Goal: Task Accomplishment & Management: Manage account settings

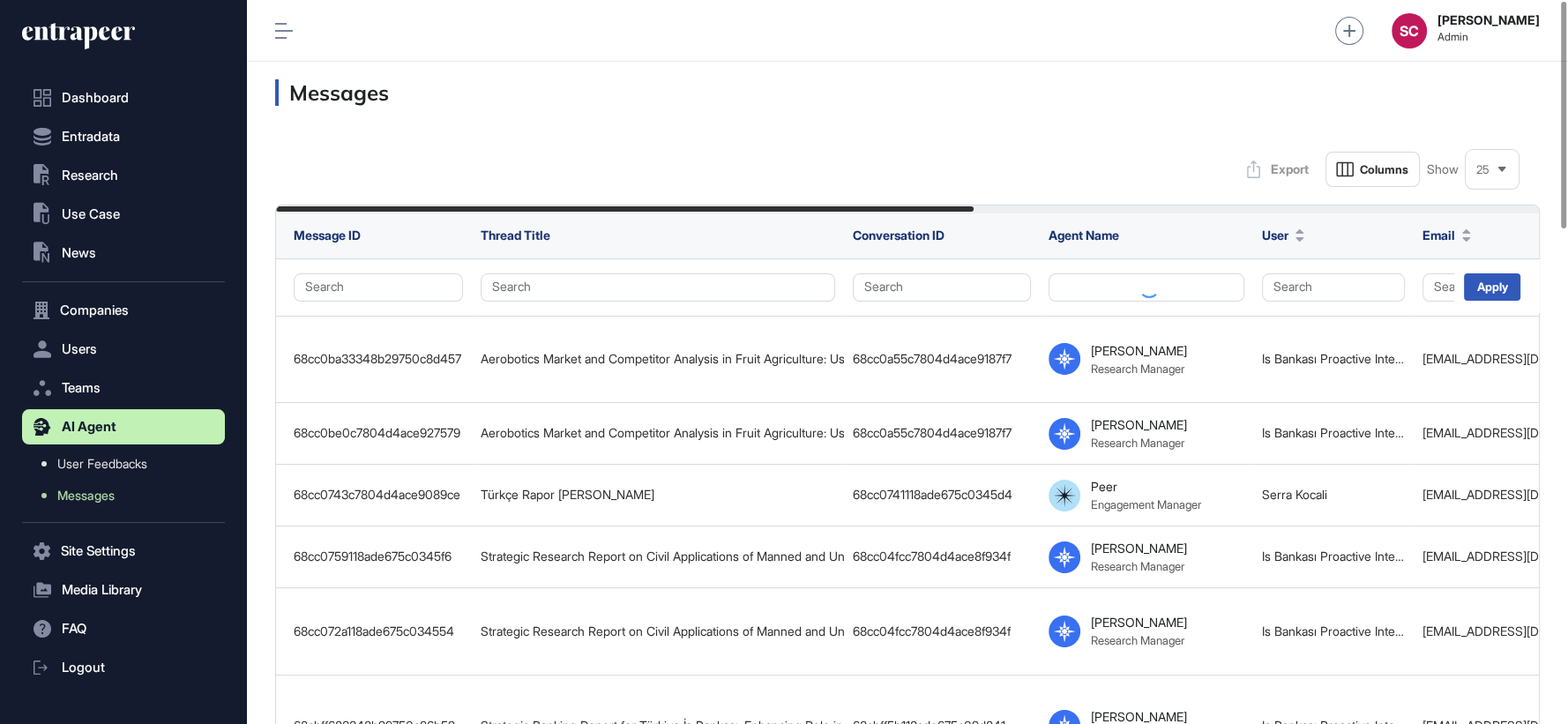
click at [1501, 170] on icon at bounding box center [1502, 170] width 8 height 5
click at [1491, 349] on li "100" at bounding box center [1491, 353] width 42 height 35
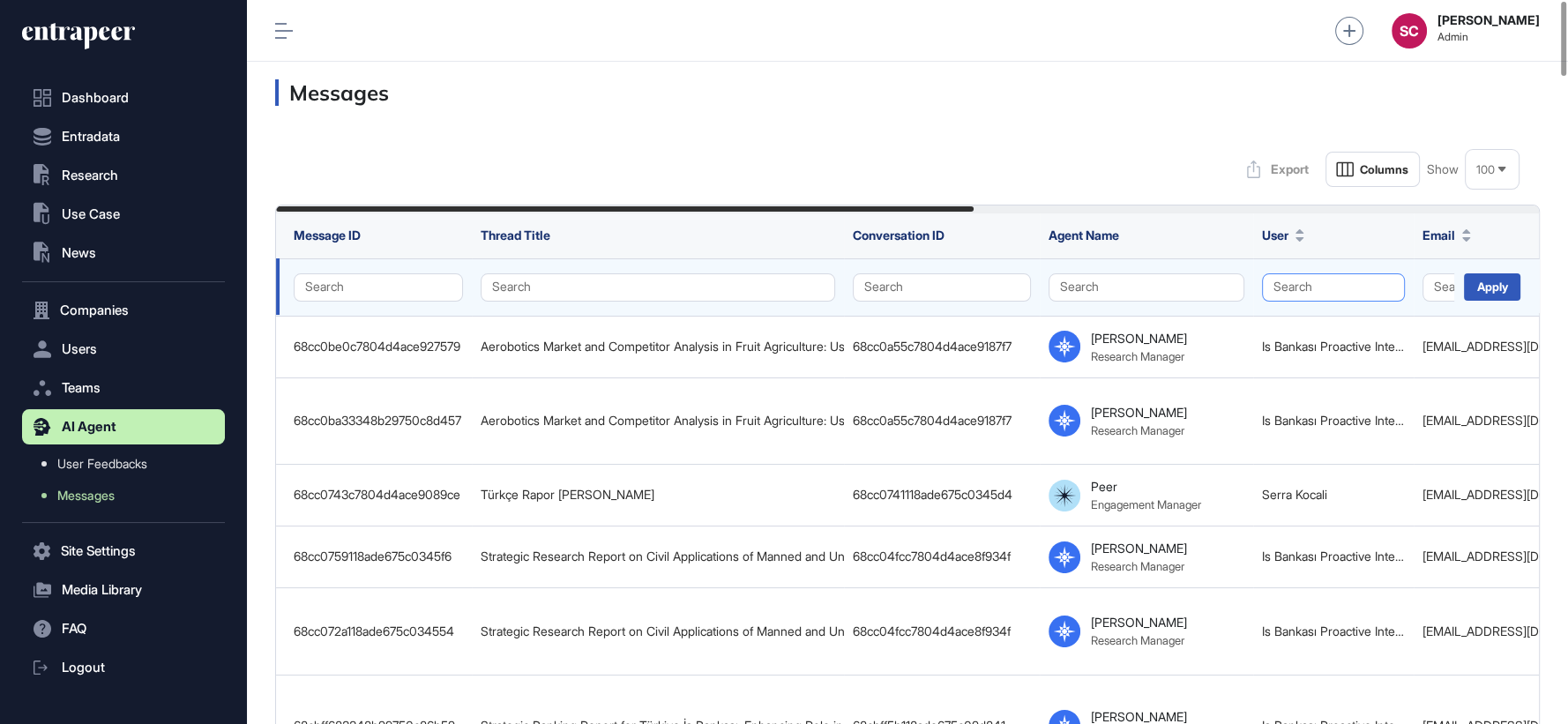
click at [1357, 289] on button "Search" at bounding box center [1333, 287] width 143 height 28
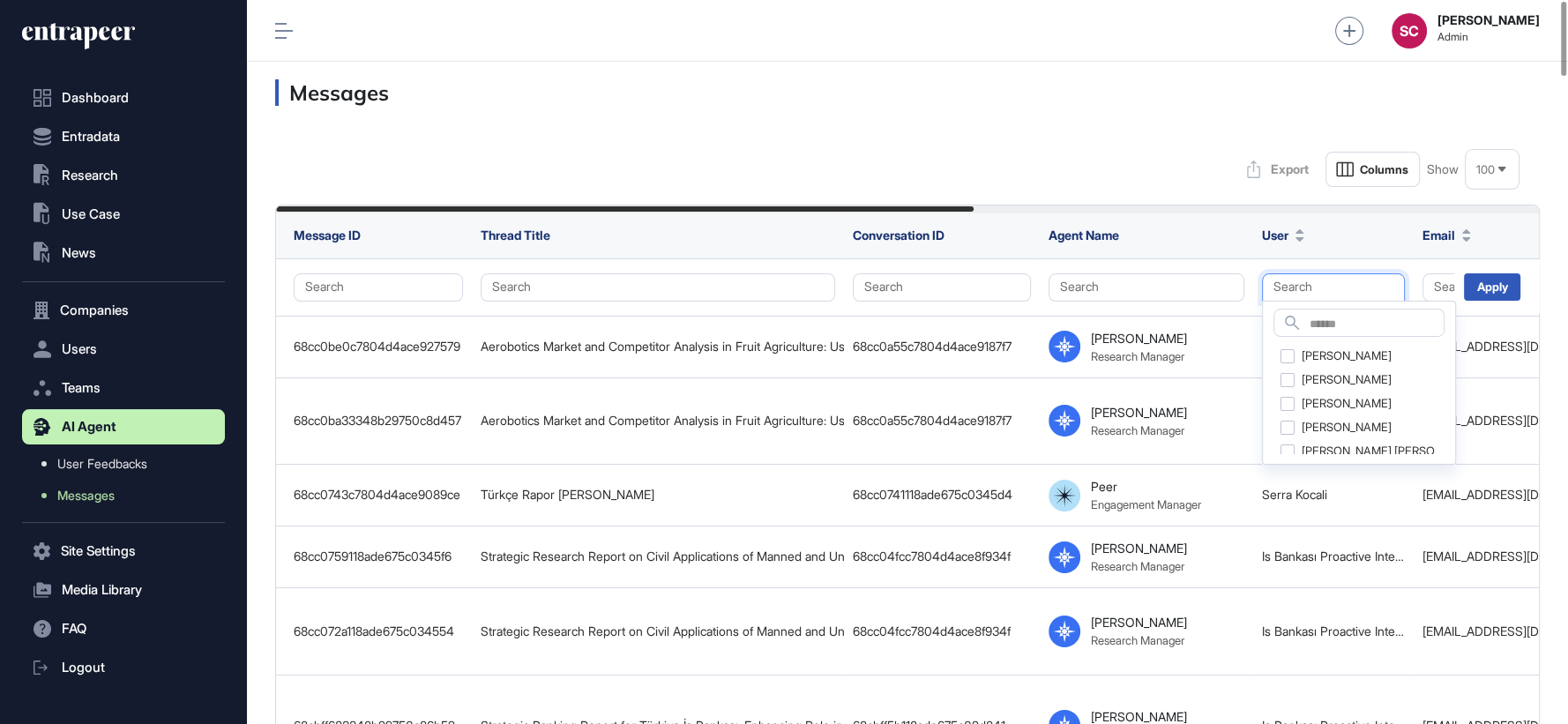
drag, startPoint x: 931, startPoint y: 199, endPoint x: 1014, endPoint y: 199, distance: 83.0
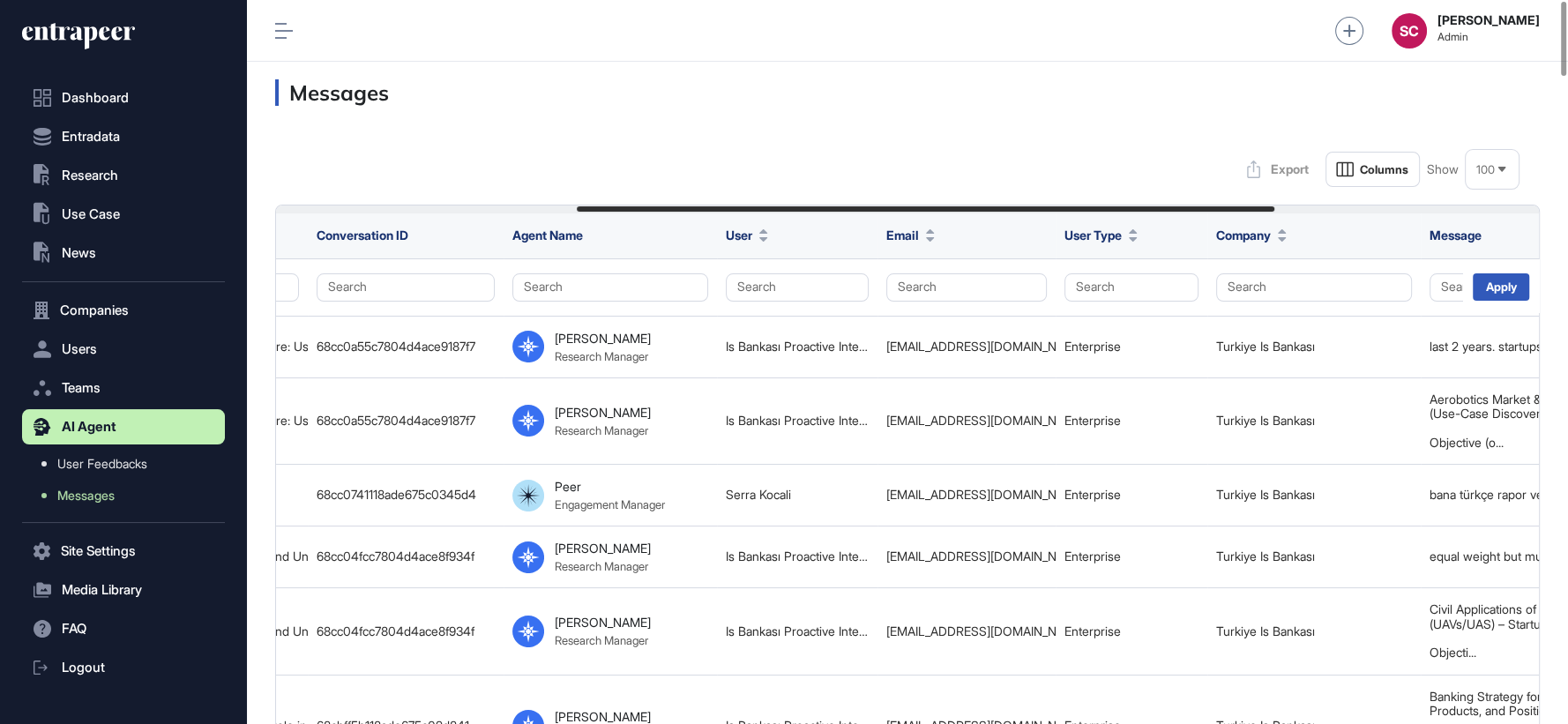
scroll to position [0, 550]
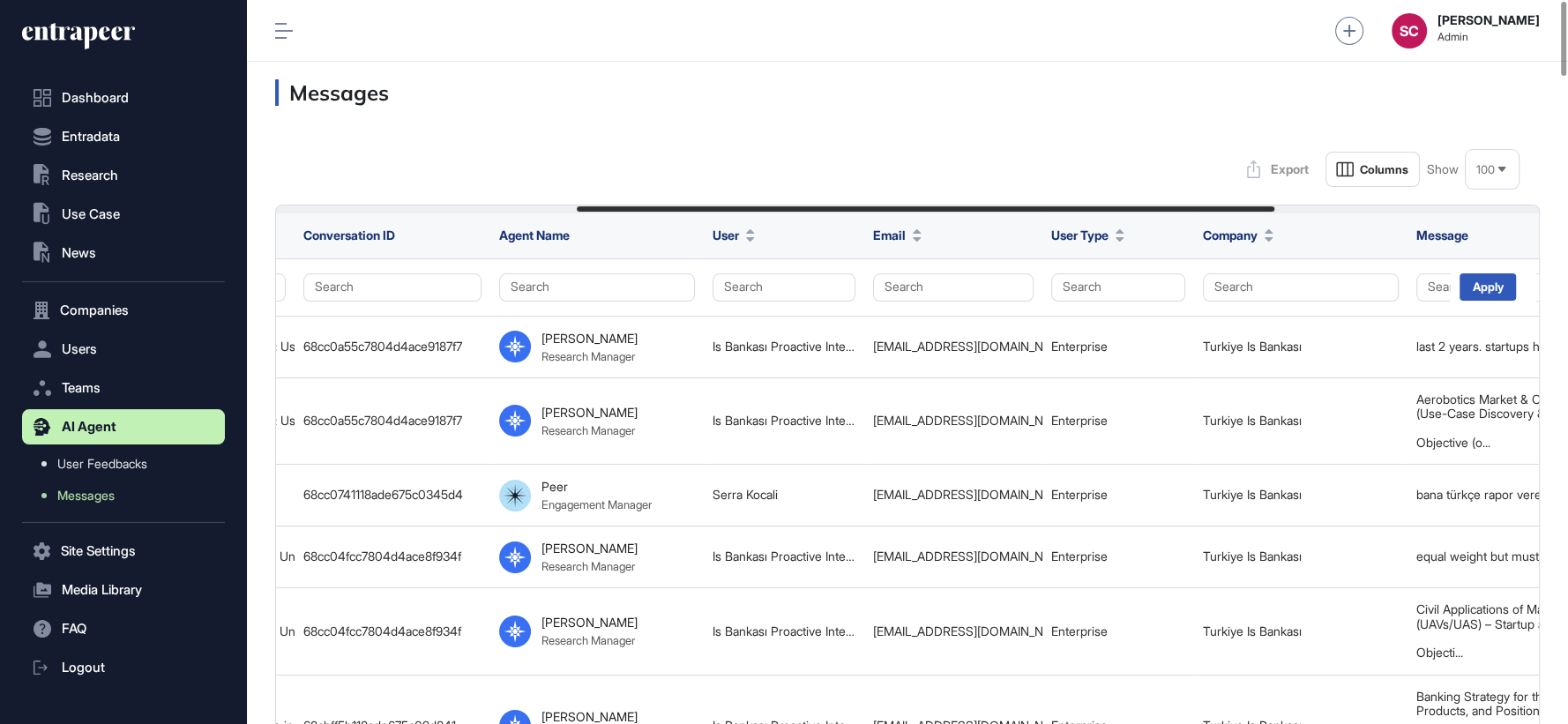
drag, startPoint x: 952, startPoint y: 209, endPoint x: 1255, endPoint y: 200, distance: 303.1
click at [1109, 296] on button "Search" at bounding box center [1118, 287] width 134 height 28
click at [1082, 313] on div "Enterprise" at bounding box center [1113, 321] width 104 height 24
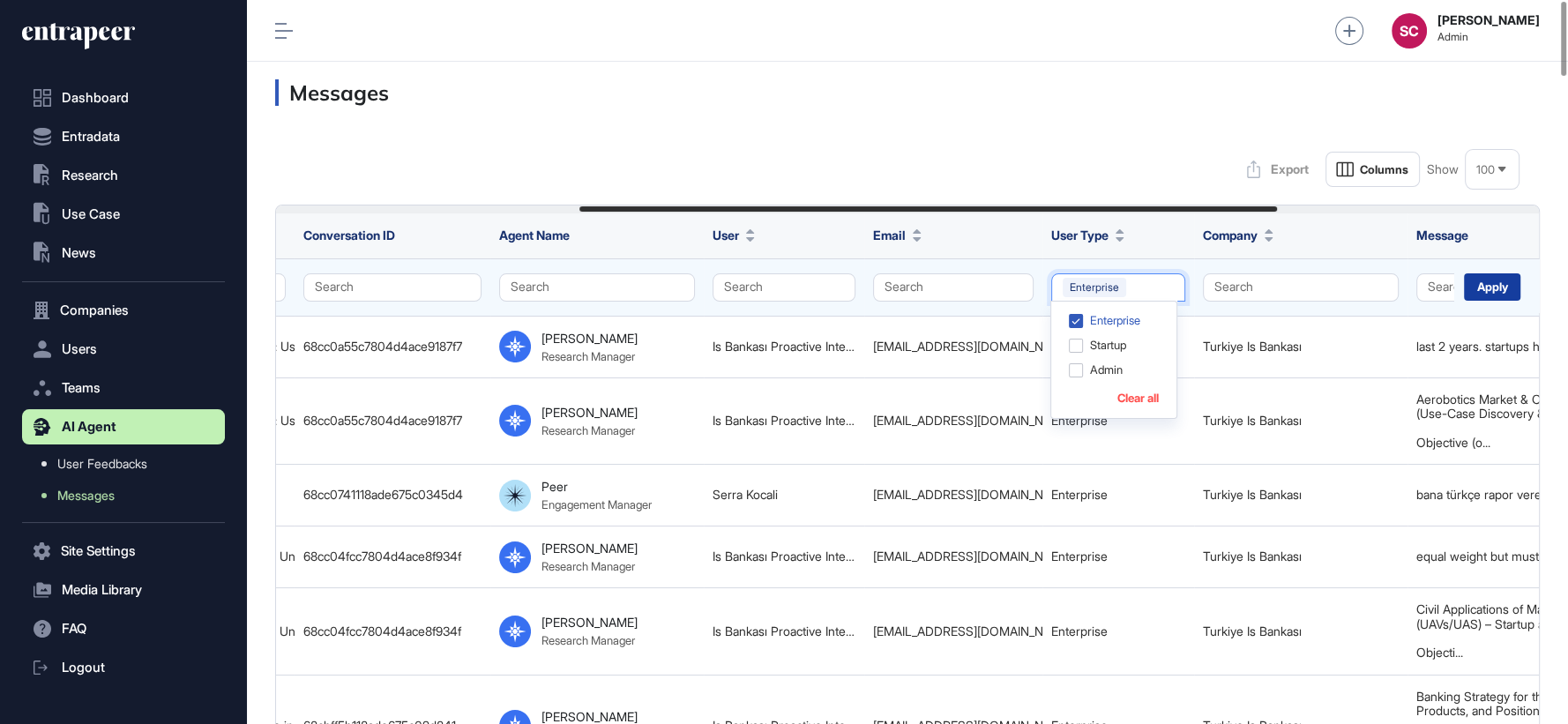
click at [1474, 279] on div "Apply" at bounding box center [1492, 287] width 57 height 27
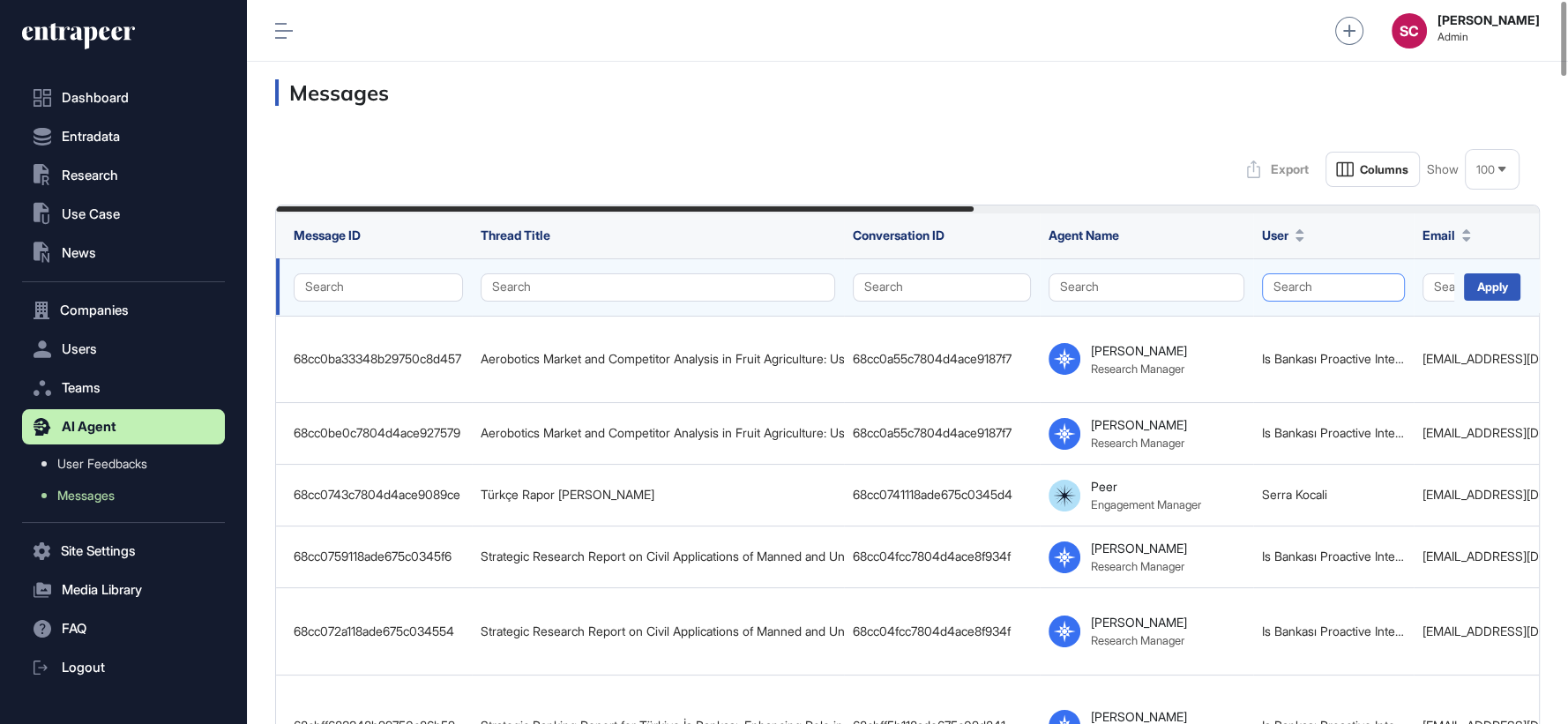
click at [1316, 285] on button "Search" at bounding box center [1333, 287] width 143 height 28
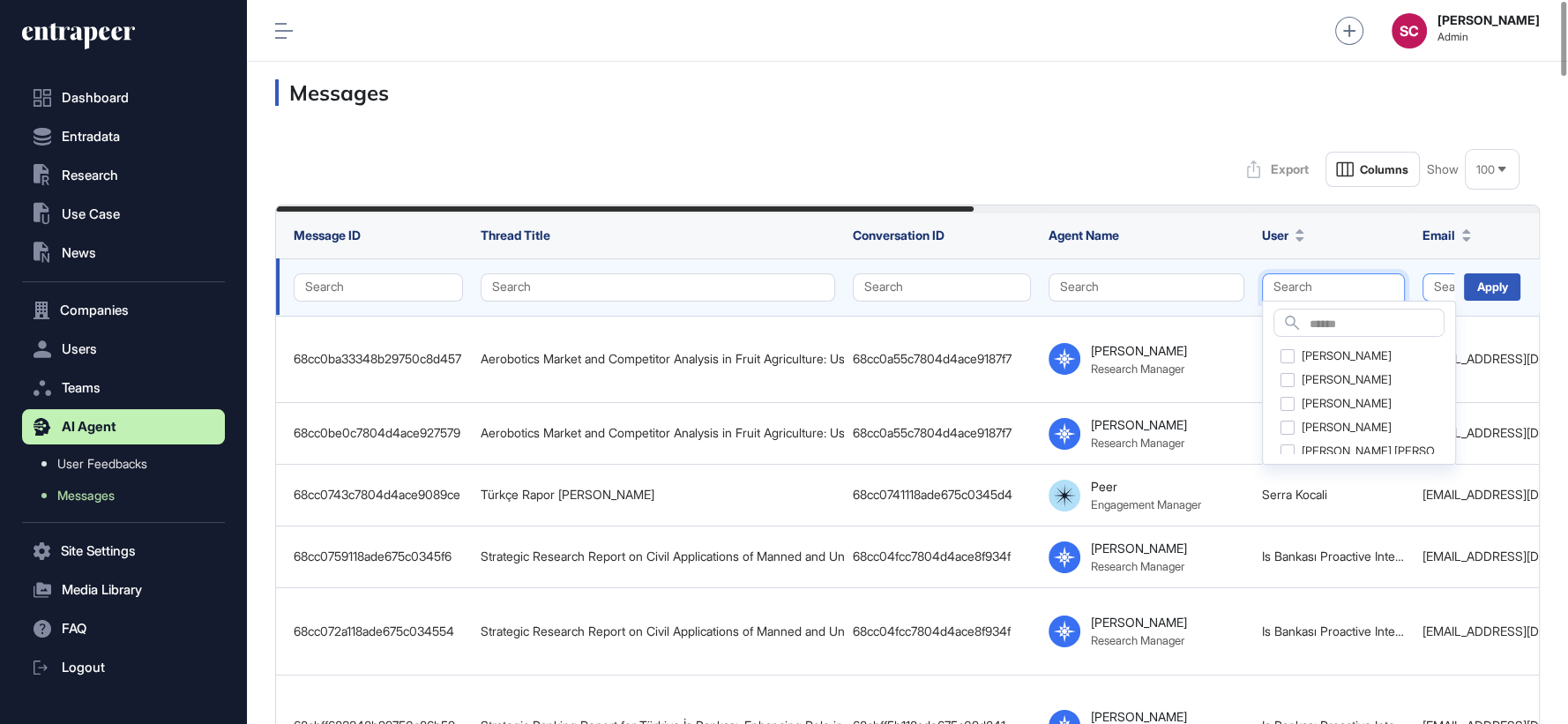
click at [1443, 284] on button "Search" at bounding box center [1503, 287] width 160 height 28
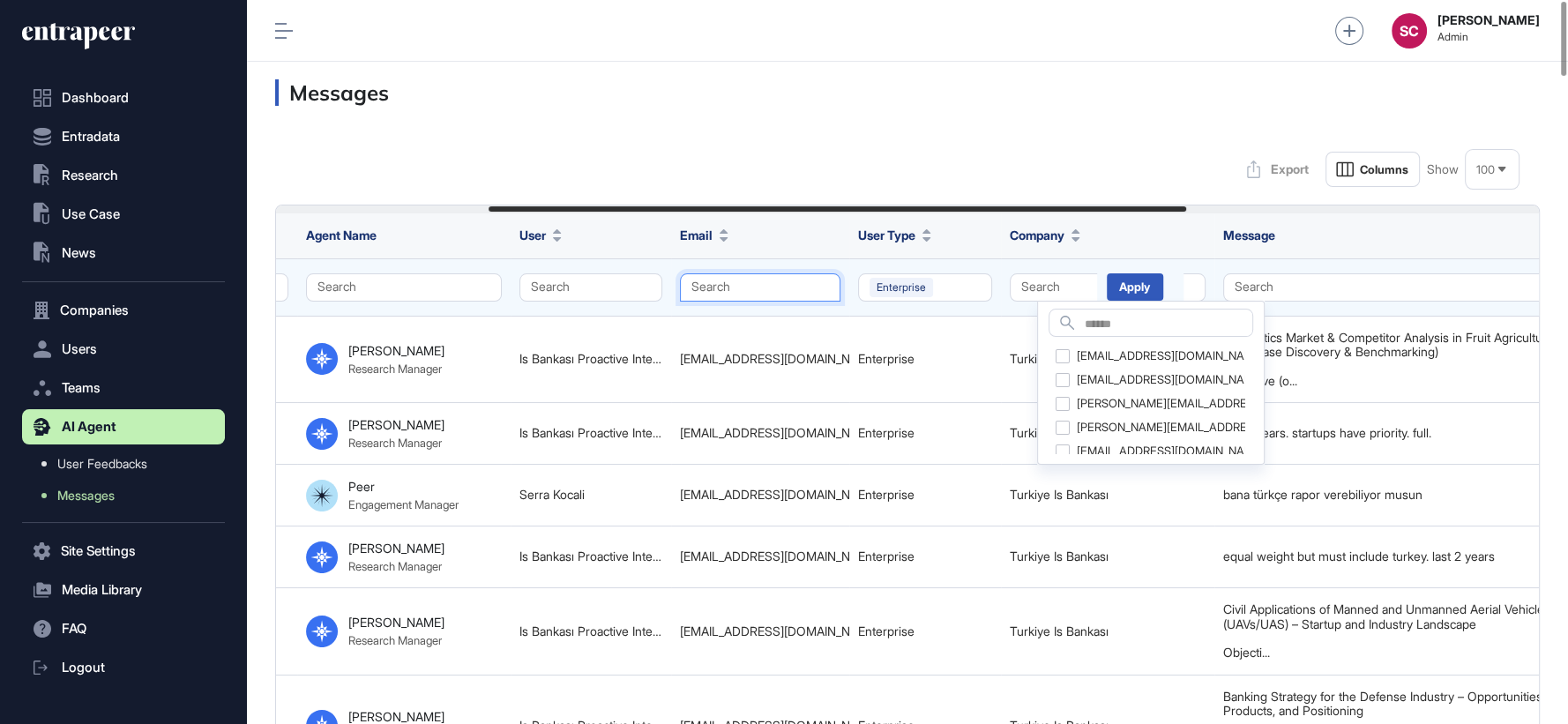
scroll to position [0, 385]
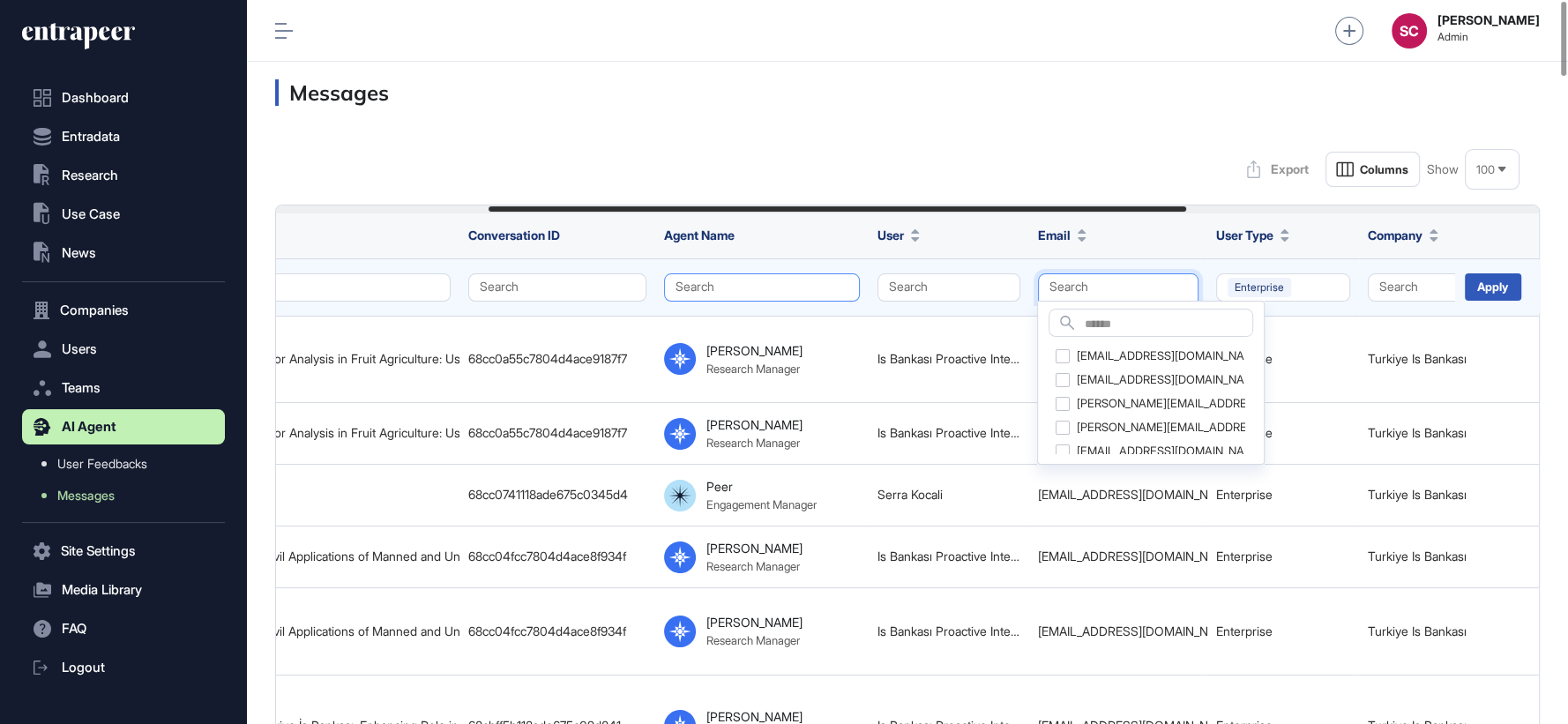
click at [747, 279] on button "Search" at bounding box center [761, 287] width 196 height 28
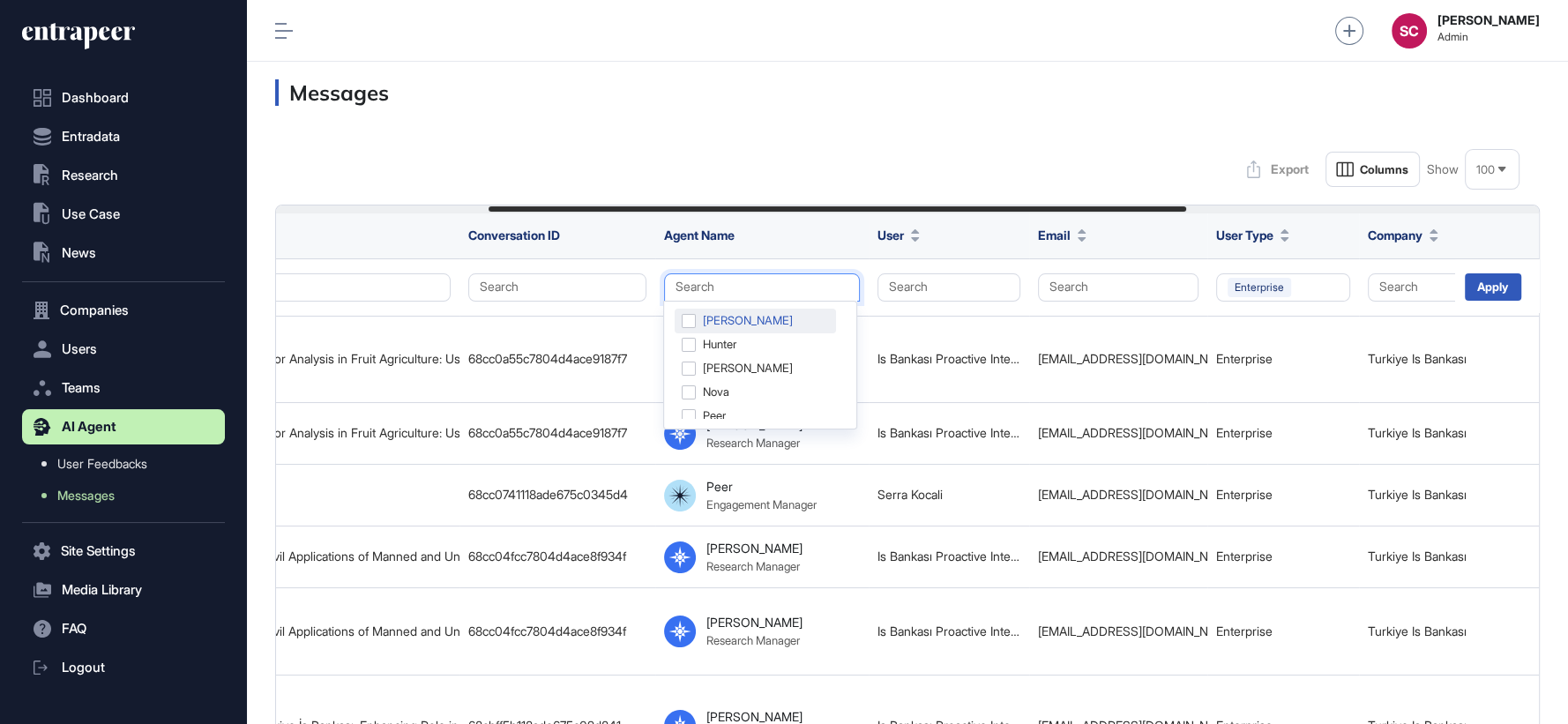
click at [689, 324] on div "Curie" at bounding box center [755, 321] width 161 height 24
click at [689, 375] on div "Nash" at bounding box center [755, 368] width 161 height 24
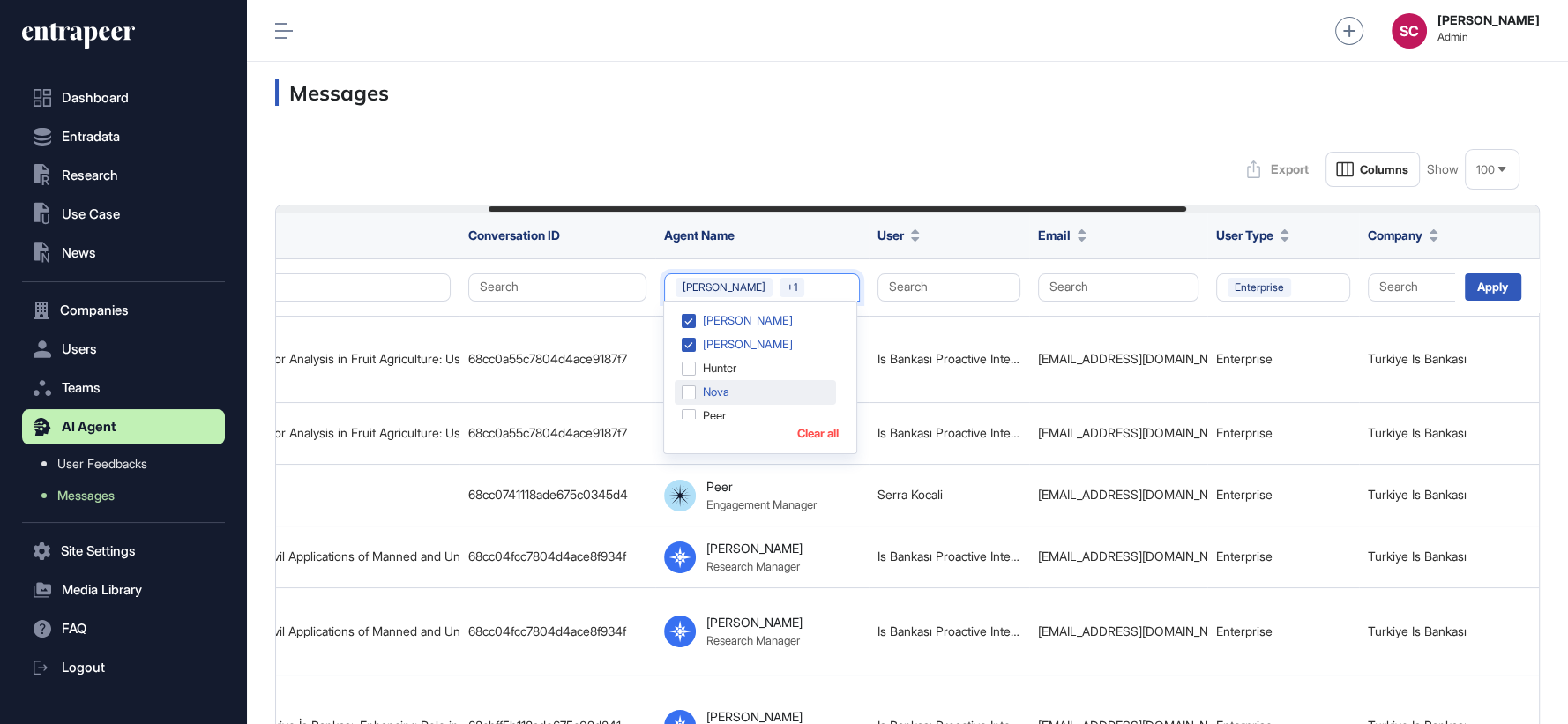
click at [690, 389] on div "Nova" at bounding box center [755, 392] width 161 height 24
click at [689, 333] on div "Peer" at bounding box center [755, 335] width 161 height 24
click at [694, 406] on div "Tracy" at bounding box center [755, 407] width 161 height 24
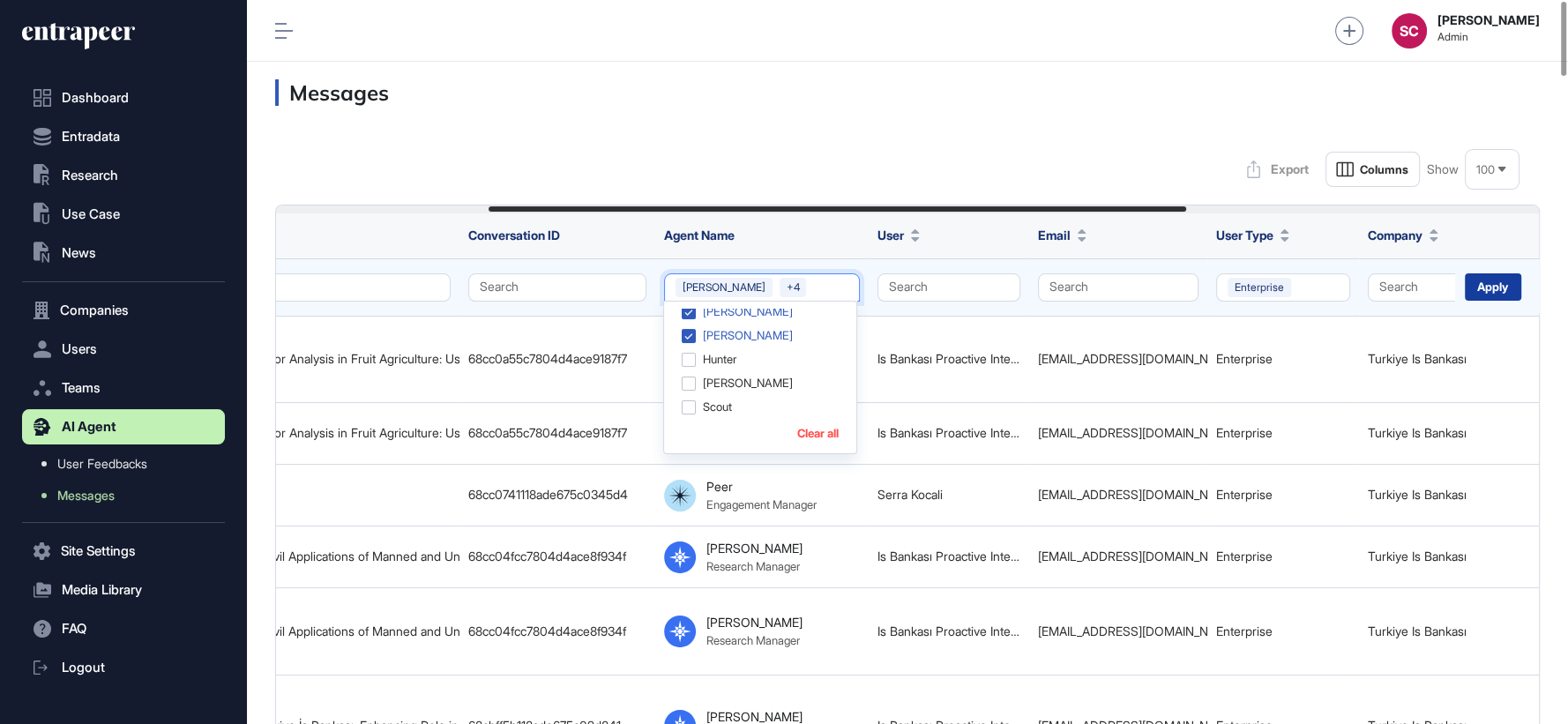
click at [1501, 282] on div "Apply" at bounding box center [1493, 287] width 57 height 27
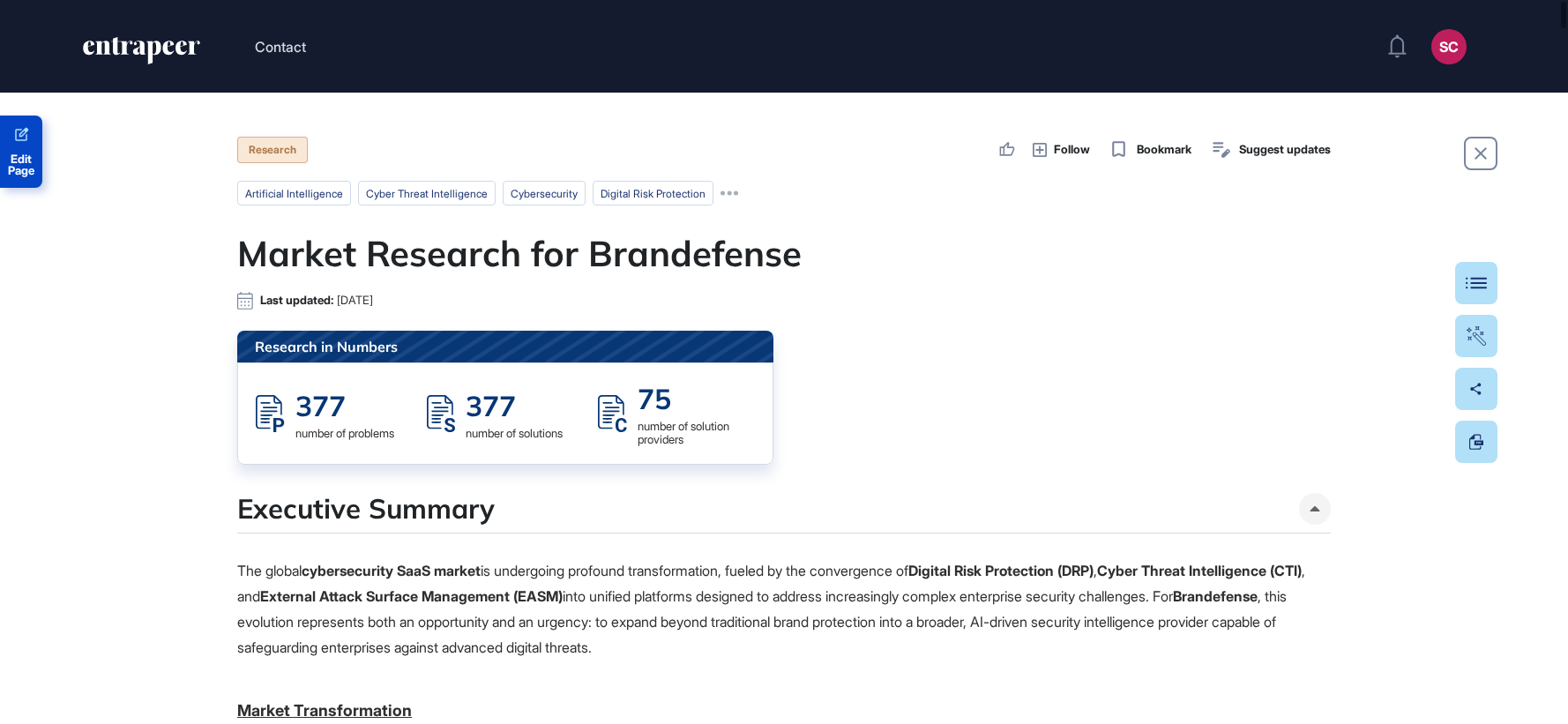
click at [32, 154] on span "Edit Page" at bounding box center [21, 164] width 42 height 23
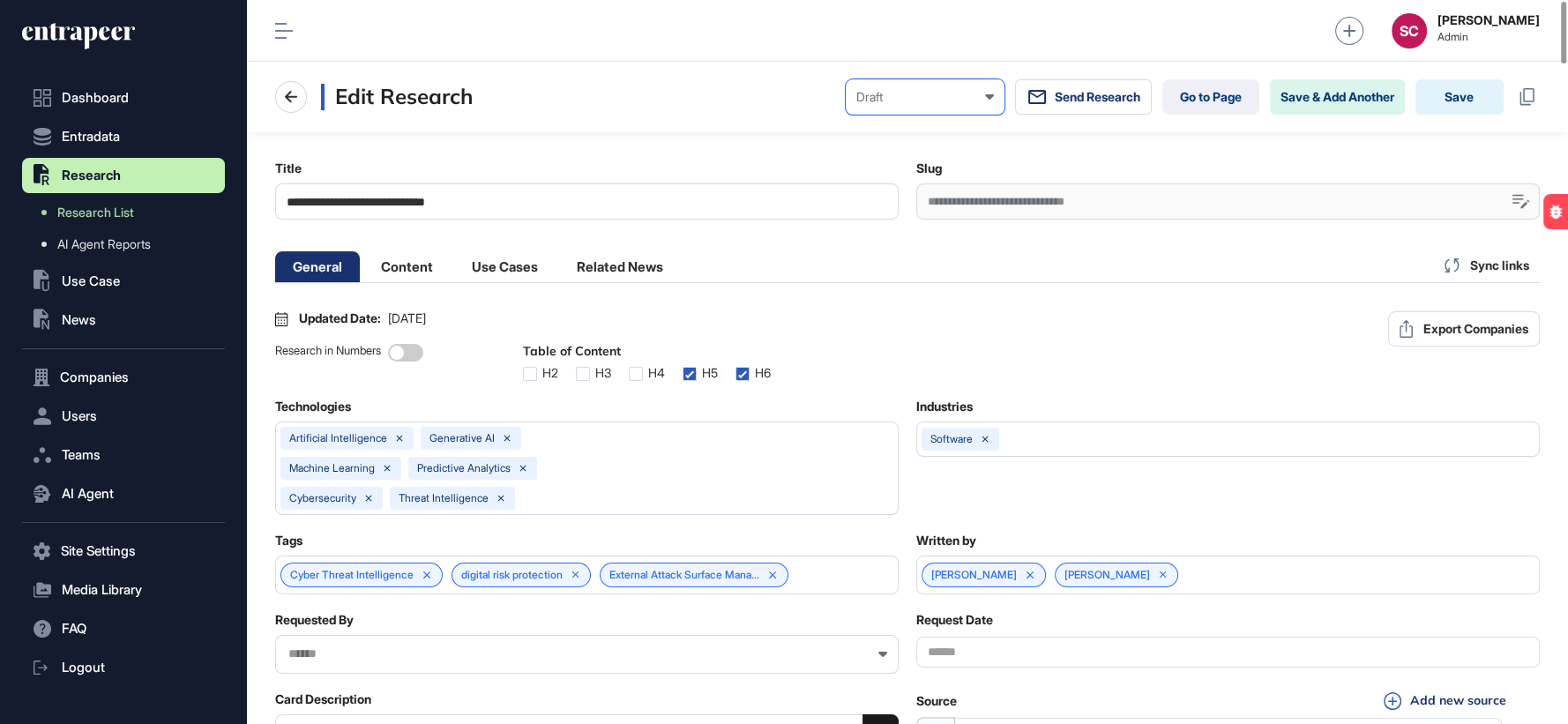
scroll to position [1, 1]
click at [967, 94] on div "Draft" at bounding box center [925, 97] width 138 height 14
click at [0, 0] on div "Private" at bounding box center [0, 0] width 0 height 0
click at [1446, 110] on button "Save" at bounding box center [1460, 96] width 88 height 35
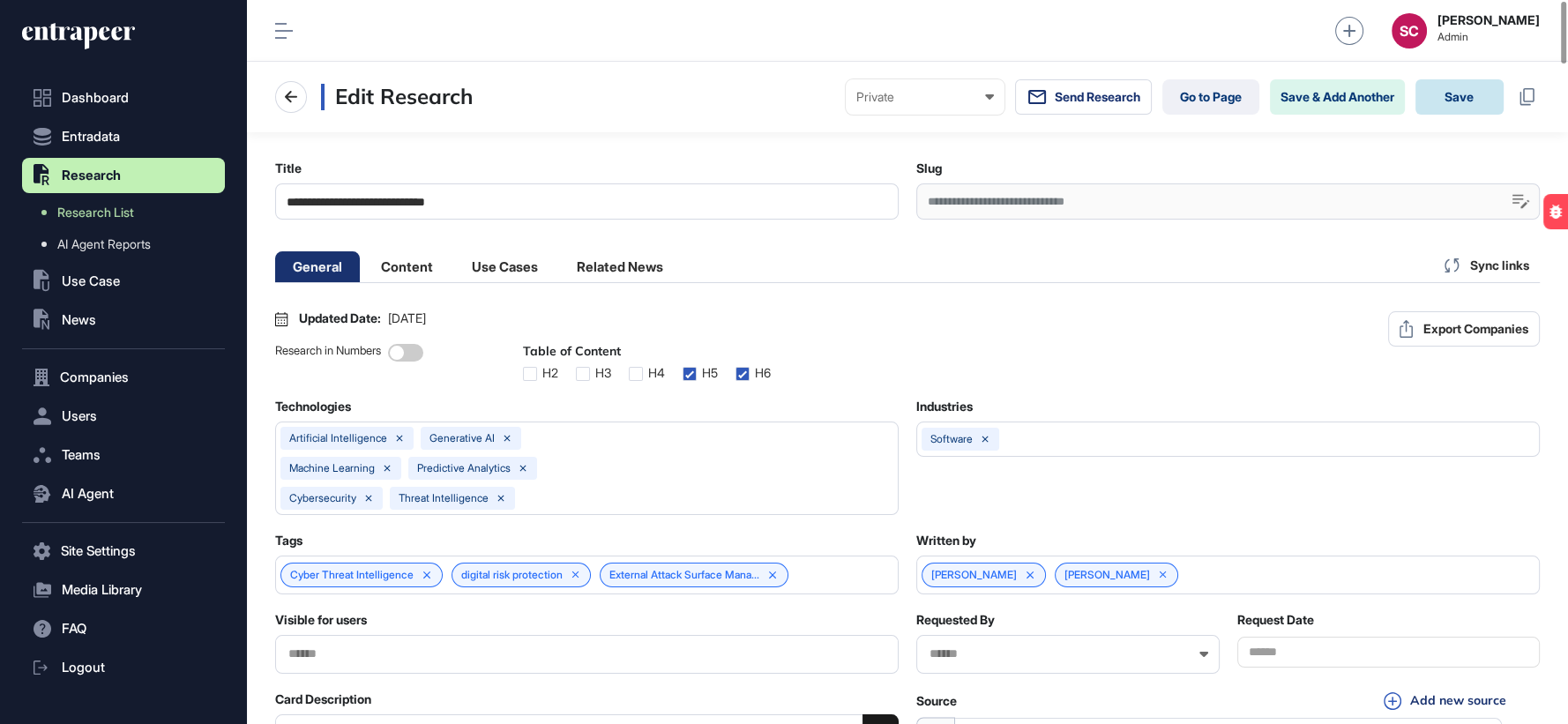
click at [1446, 103] on button "Save" at bounding box center [1460, 96] width 88 height 35
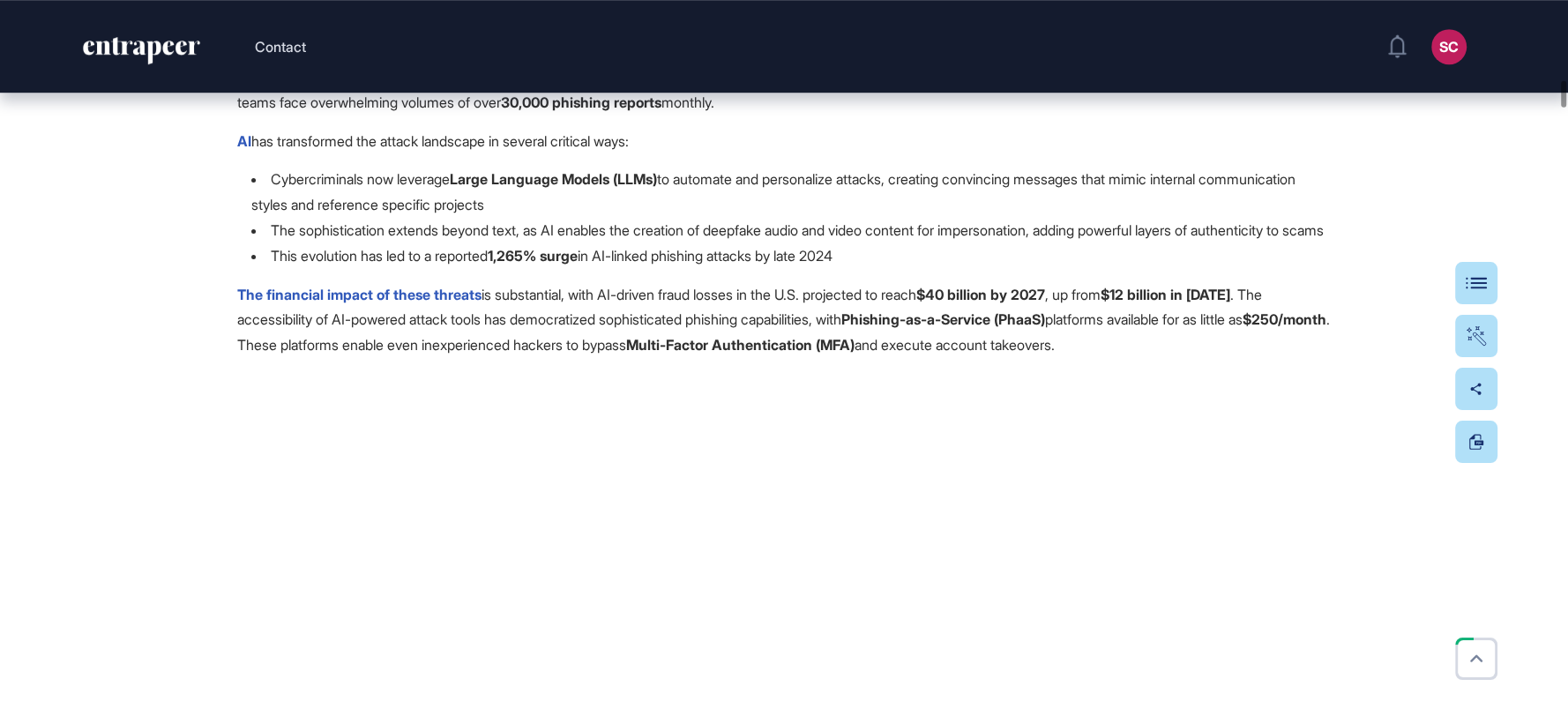
scroll to position [8824, 0]
